Goal: Use online tool/utility: Utilize a website feature to perform a specific function

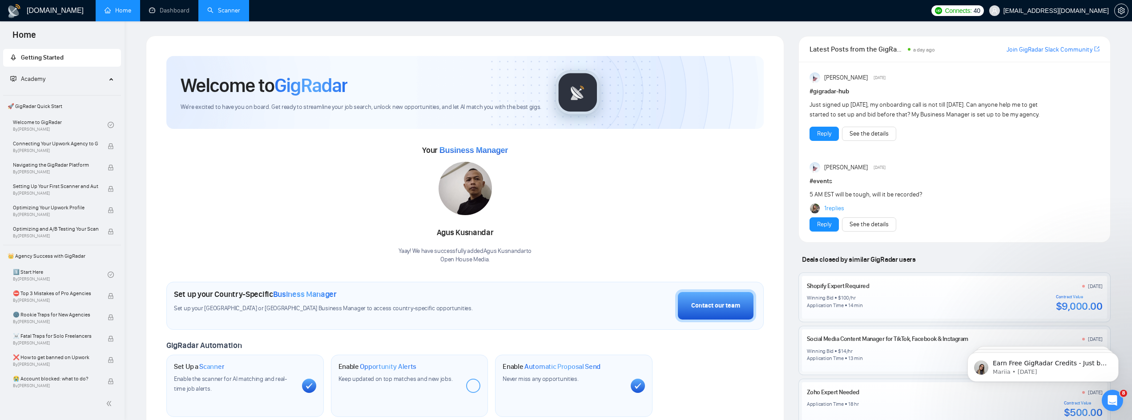
click at [223, 14] on link "Scanner" at bounding box center [223, 11] width 33 height 8
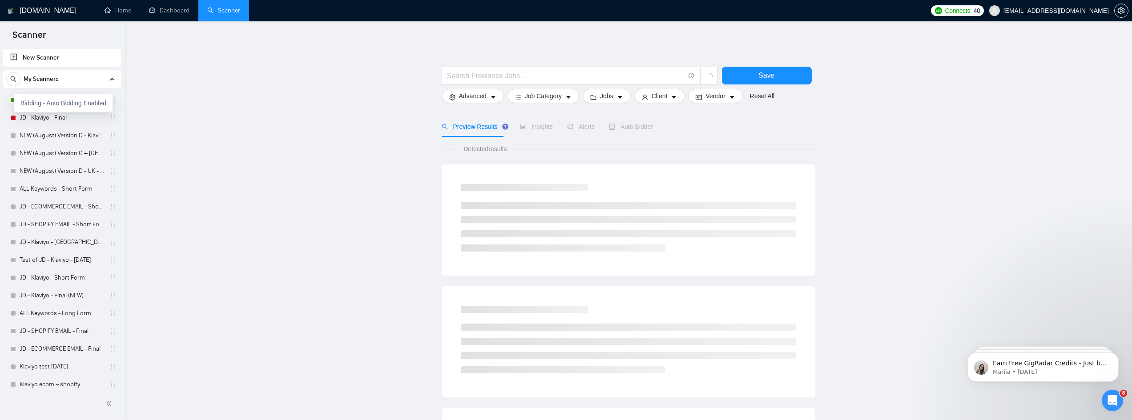
click at [30, 100] on div "Bidding - Auto Bidding Enabled" at bounding box center [63, 103] width 98 height 19
click at [640, 129] on span "Auto Bidder" at bounding box center [631, 126] width 44 height 7
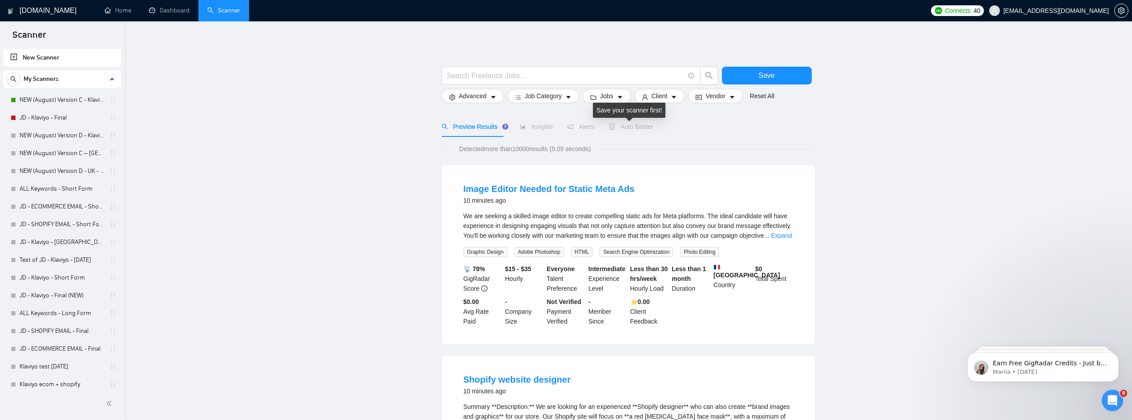
click at [640, 129] on span "Auto Bidder" at bounding box center [631, 126] width 44 height 7
drag, startPoint x: 767, startPoint y: 77, endPoint x: 163, endPoint y: 78, distance: 603.4
click at [44, 96] on link "NEW (August) Version C - Klaviyo" at bounding box center [62, 100] width 84 height 18
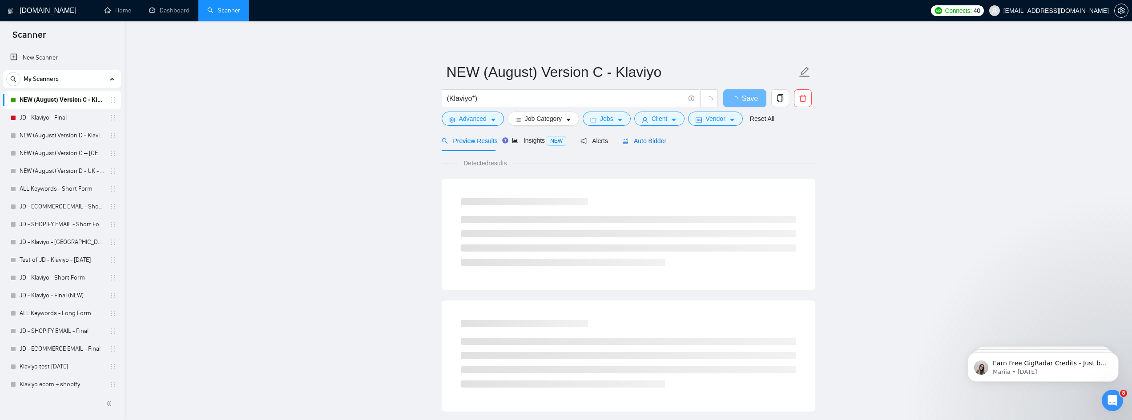
click at [651, 139] on span "Auto Bidder" at bounding box center [644, 140] width 44 height 7
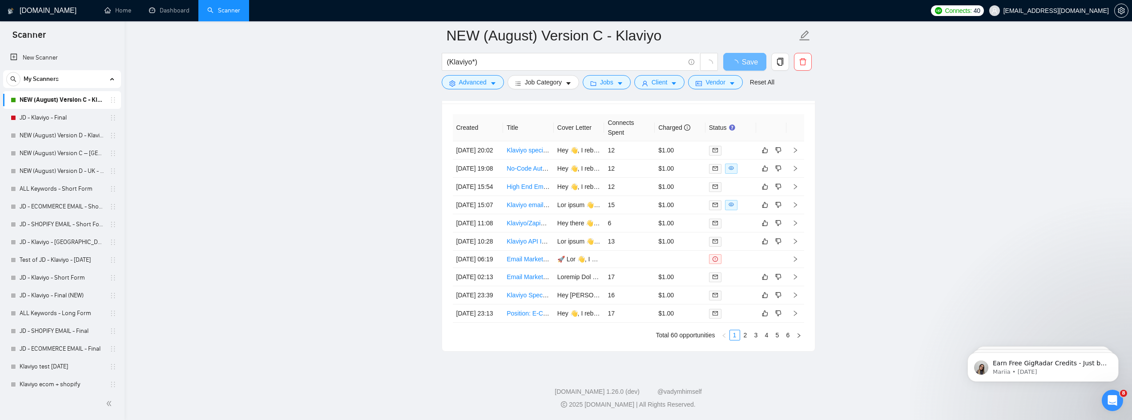
scroll to position [2268, 0]
